Goal: Information Seeking & Learning: Learn about a topic

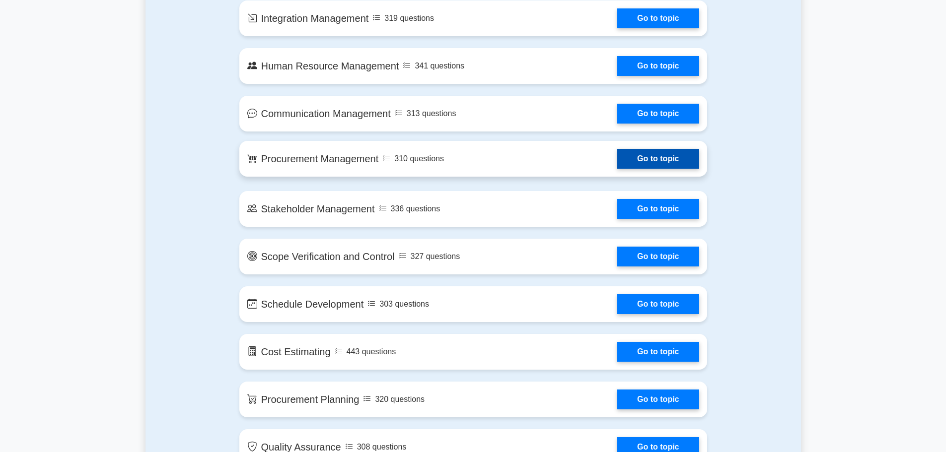
scroll to position [844, 0]
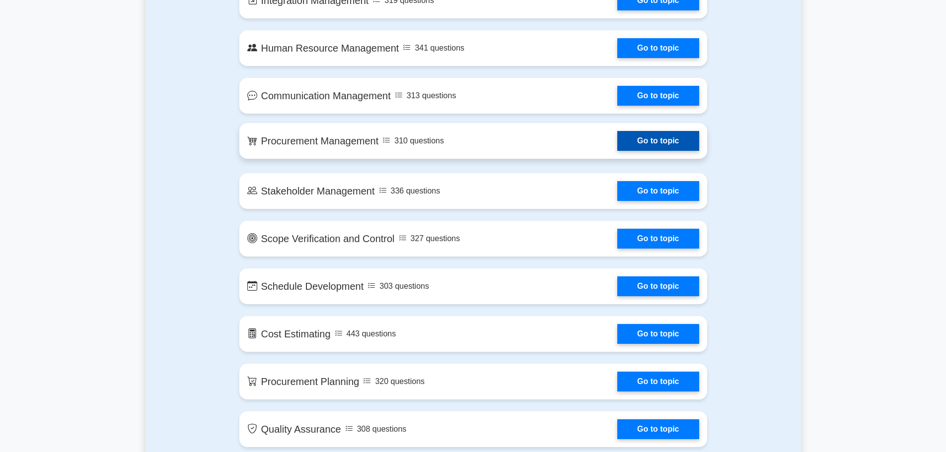
click at [617, 139] on link "Go to topic" at bounding box center [657, 141] width 81 height 20
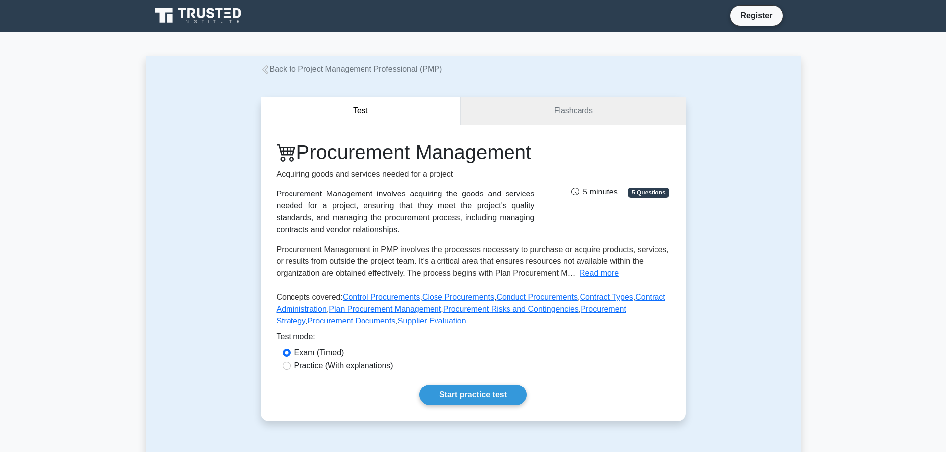
click at [600, 117] on link "Flashcards" at bounding box center [573, 111] width 224 height 28
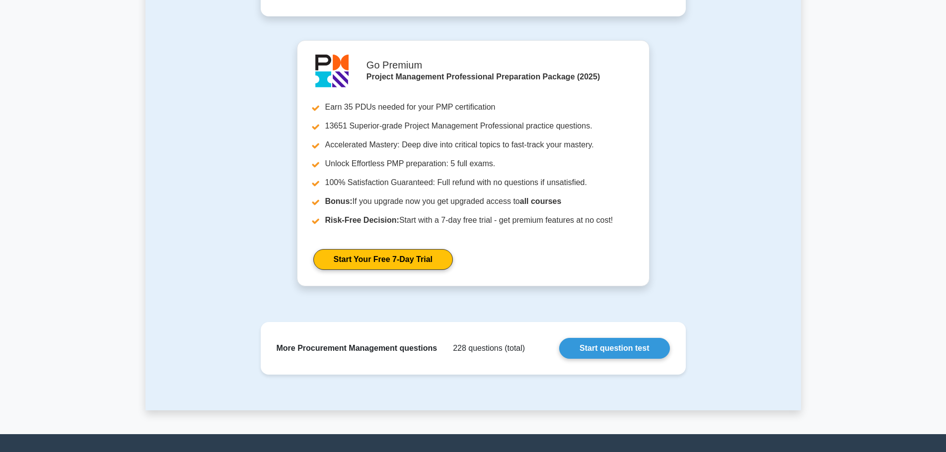
scroll to position [1020, 0]
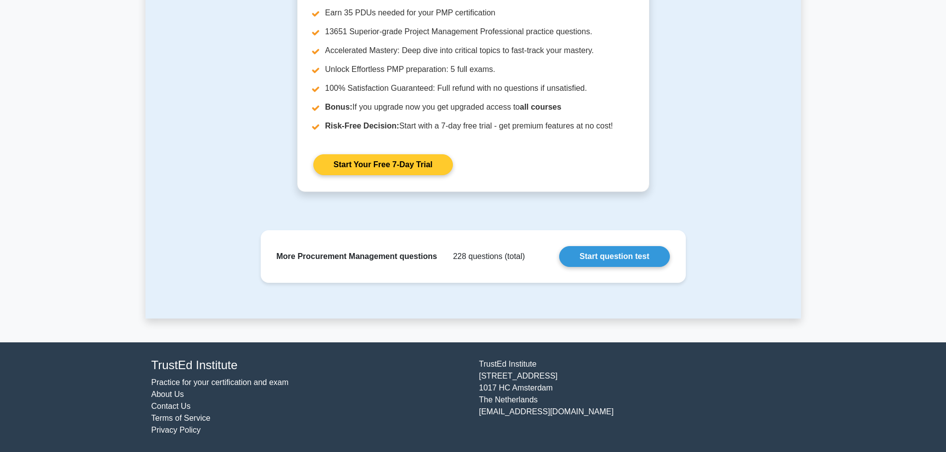
drag, startPoint x: 295, startPoint y: 24, endPoint x: 451, endPoint y: 38, distance: 157.6
click at [309, 24] on div "Go Premium Project Management Professional Preparation Package (2025) Earn 35 P…" at bounding box center [473, 77] width 361 height 258
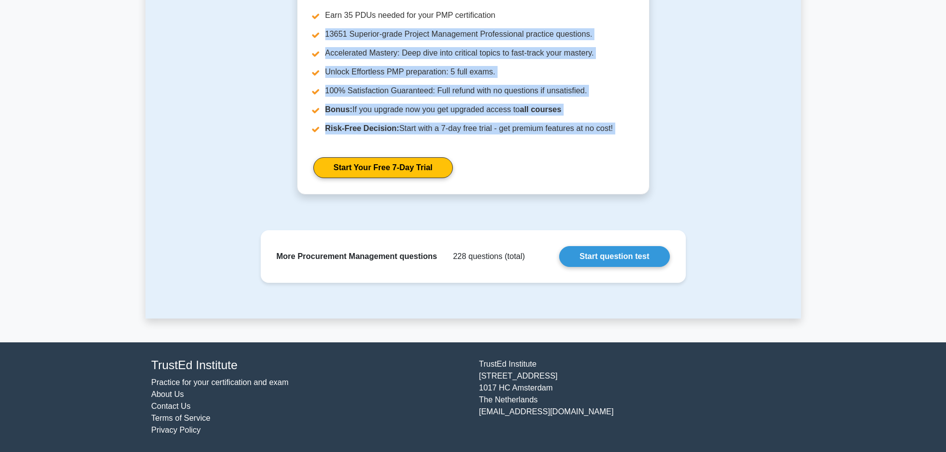
click at [196, 171] on div "Go Premium Project Management Professional Preparation Package (2025) Earn 35 P…" at bounding box center [473, 77] width 644 height 258
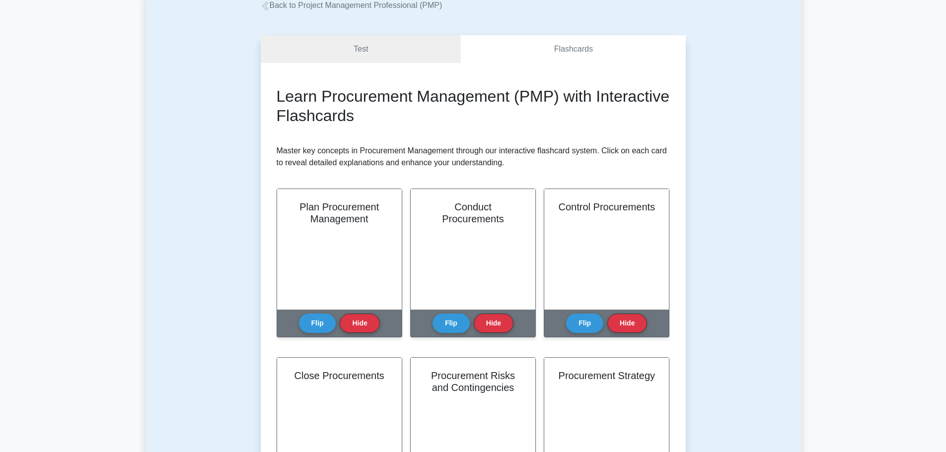
scroll to position [0, 0]
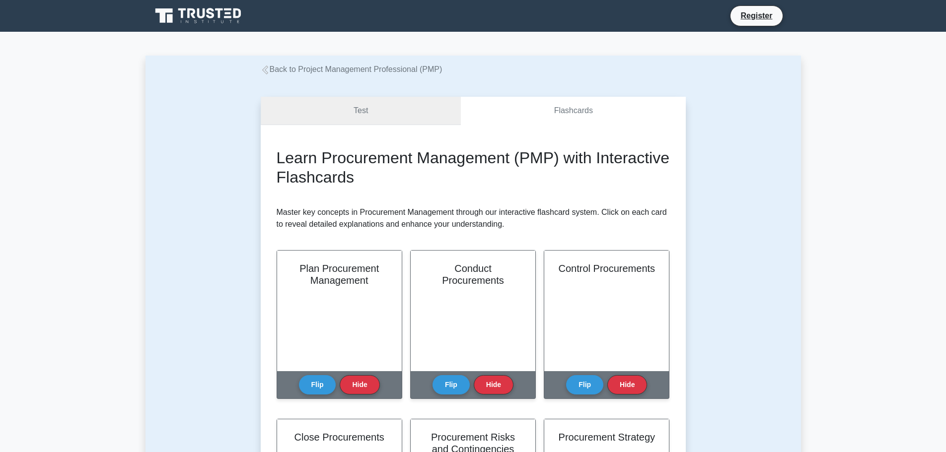
click at [346, 107] on link "Test" at bounding box center [361, 111] width 201 height 28
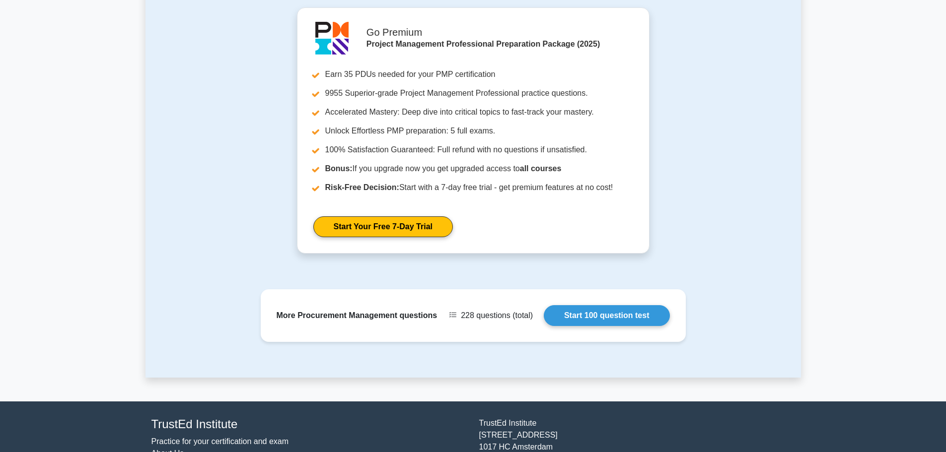
scroll to position [829, 0]
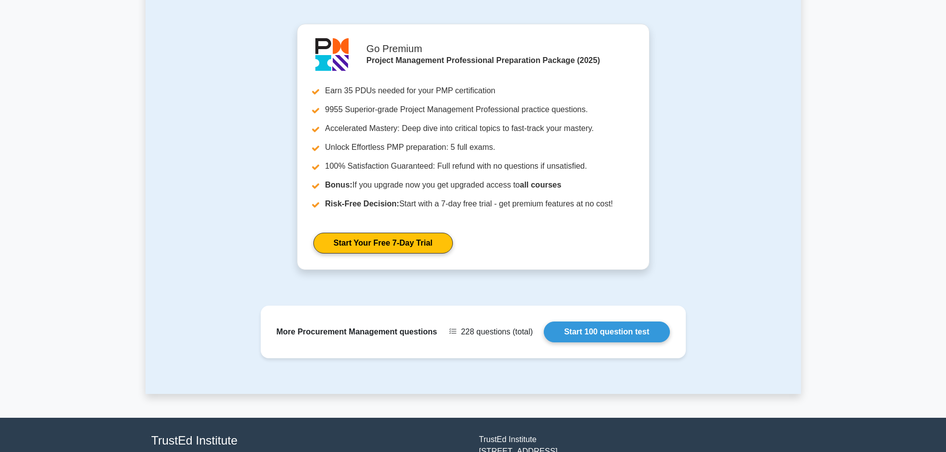
click at [161, 233] on div "Go Premium Project Management Professional Preparation Package (2025) Earn 35 P…" at bounding box center [473, 153] width 644 height 258
click at [208, 354] on div "More Procurement Management questions 228 questions (total) Start 100 question …" at bounding box center [474, 350] width 656 height 88
